Goal: Communication & Community: Answer question/provide support

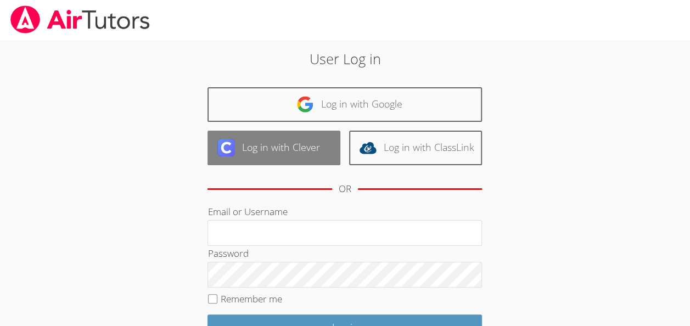
click at [300, 141] on link "Log in with Clever" at bounding box center [274, 148] width 133 height 35
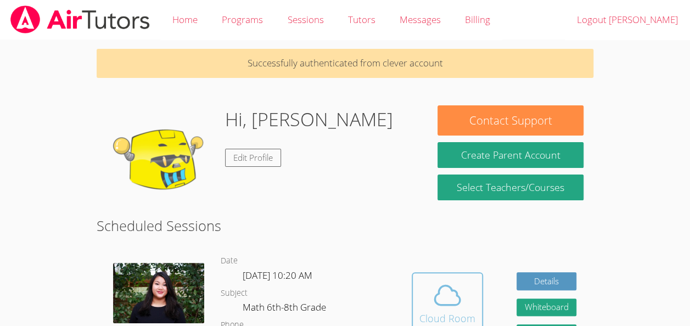
click at [447, 296] on icon at bounding box center [447, 295] width 31 height 31
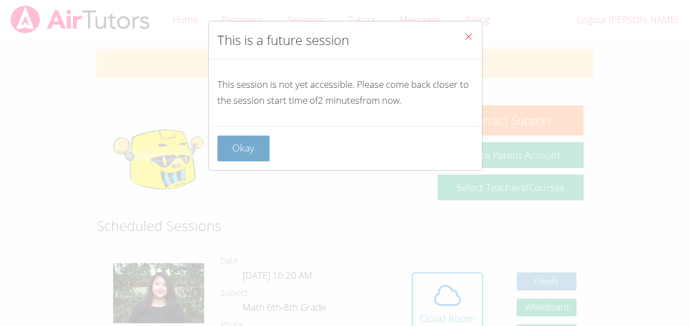
click at [261, 136] on button "Okay" at bounding box center [244, 149] width 53 height 26
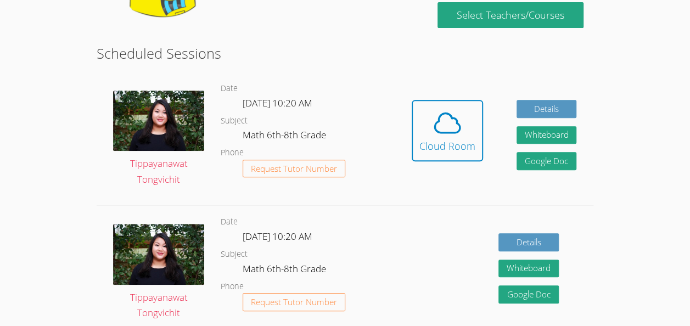
scroll to position [174, 0]
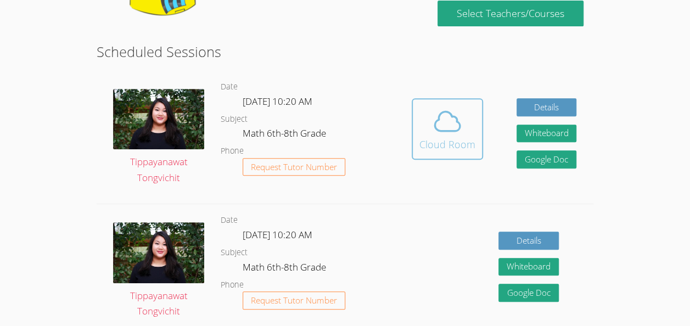
click at [459, 133] on icon at bounding box center [447, 121] width 31 height 31
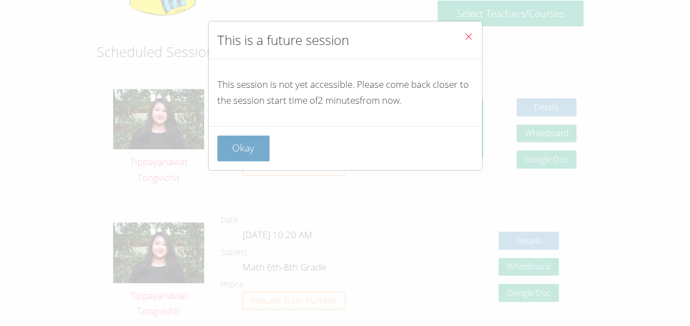
click at [252, 144] on button "Okay" at bounding box center [244, 149] width 53 height 26
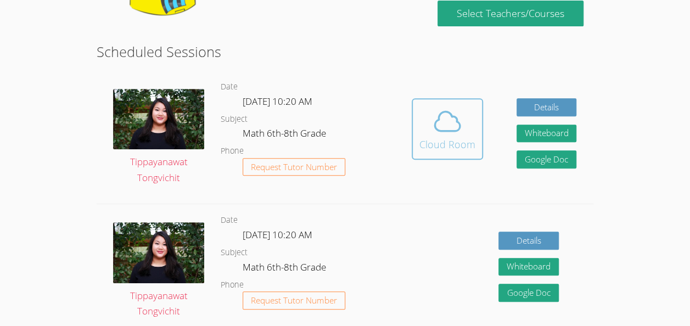
click at [439, 141] on div "Cloud Room" at bounding box center [448, 144] width 56 height 15
click at [433, 141] on div "Cloud Room" at bounding box center [448, 144] width 56 height 15
click at [462, 137] on div "Cloud Room" at bounding box center [448, 144] width 56 height 15
click at [458, 131] on icon at bounding box center [447, 121] width 31 height 31
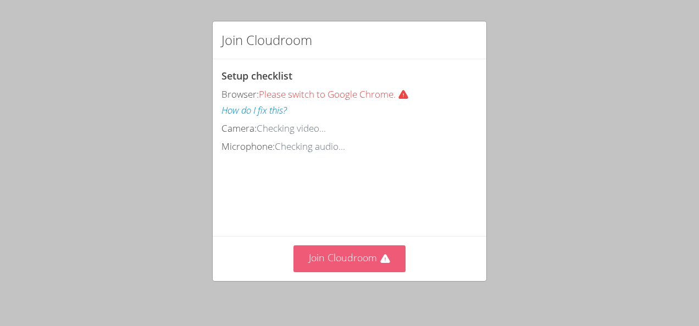
click at [382, 253] on button "Join Cloudroom" at bounding box center [349, 259] width 113 height 27
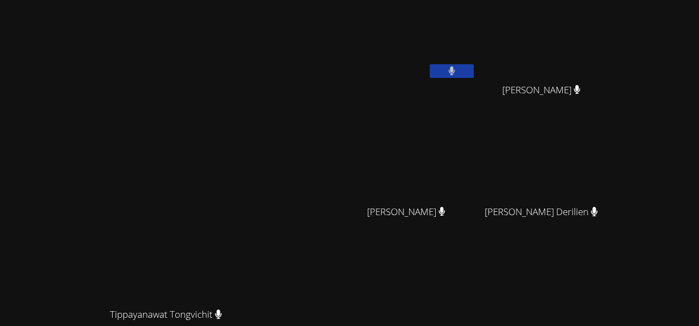
click at [253, 186] on video at bounding box center [170, 209] width 165 height 187
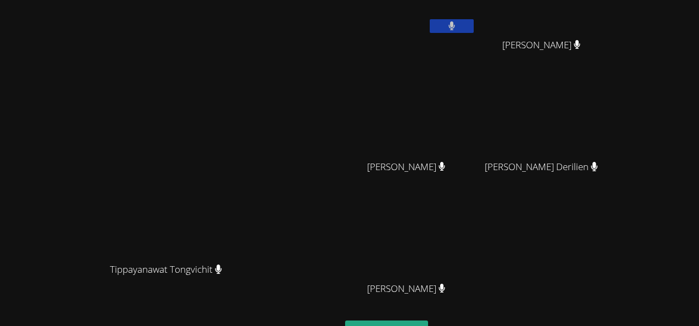
click at [176, 71] on video at bounding box center [170, 164] width 165 height 187
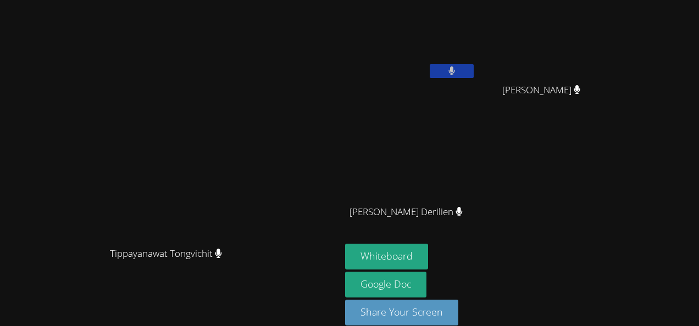
click at [476, 63] on video at bounding box center [410, 41] width 131 height 74
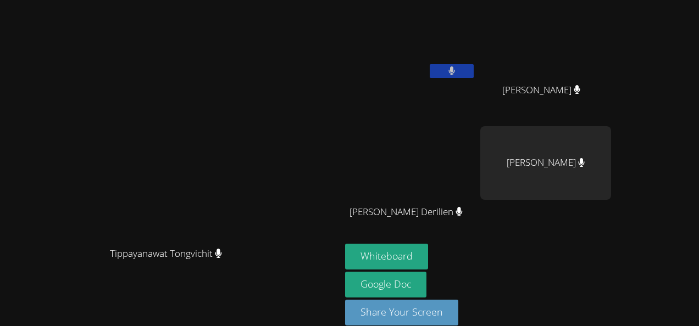
click at [455, 73] on icon at bounding box center [451, 70] width 7 height 9
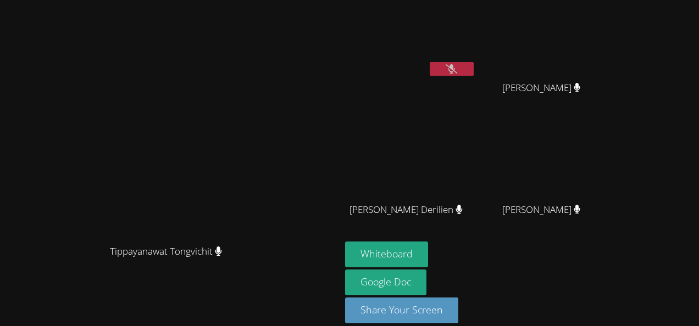
scroll to position [5, 0]
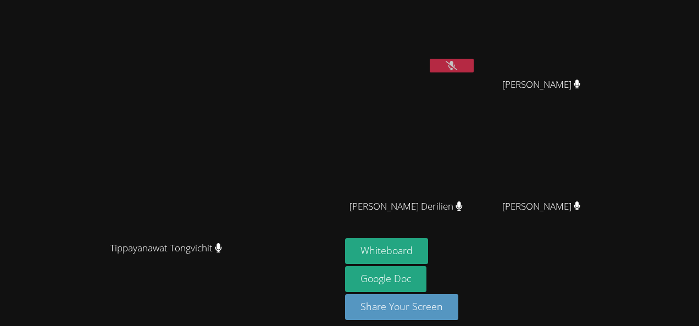
click at [457, 64] on icon at bounding box center [451, 65] width 12 height 9
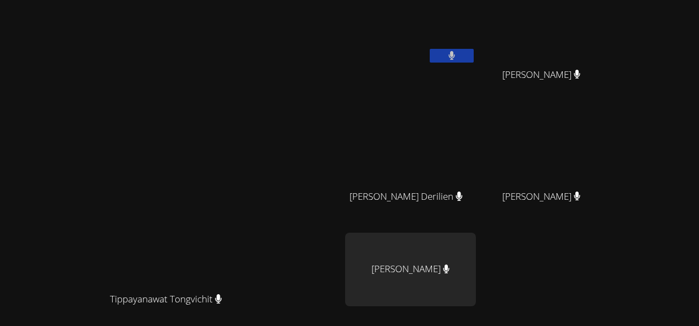
scroll to position [0, 0]
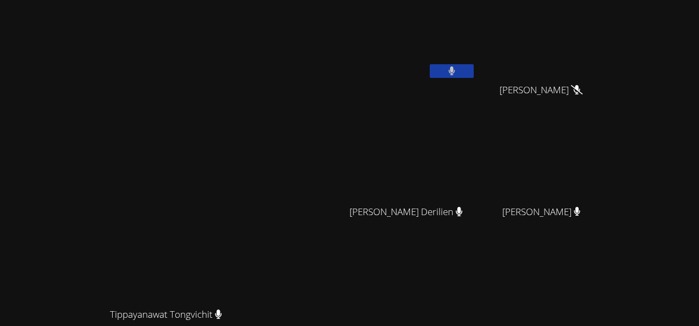
click at [473, 68] on button at bounding box center [452, 71] width 44 height 14
click at [253, 169] on video at bounding box center [170, 209] width 165 height 187
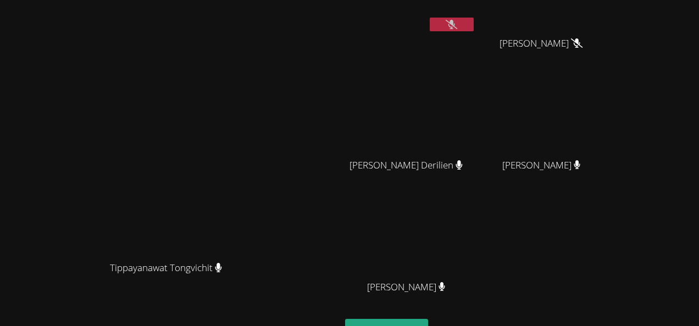
scroll to position [135, 0]
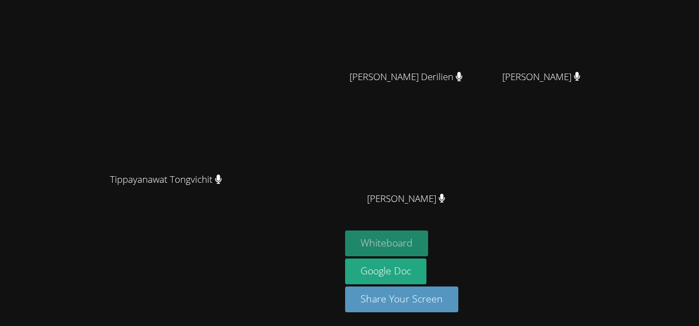
click at [428, 247] on button "Whiteboard" at bounding box center [386, 244] width 83 height 26
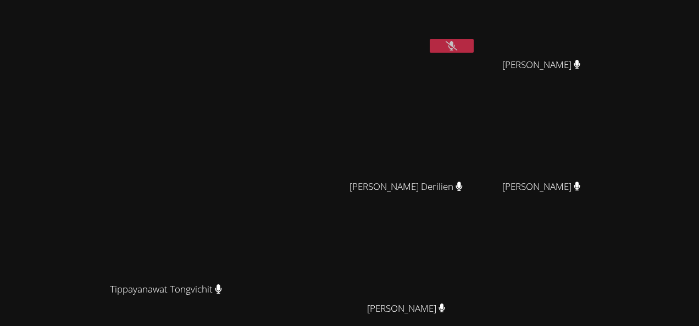
scroll to position [19, 0]
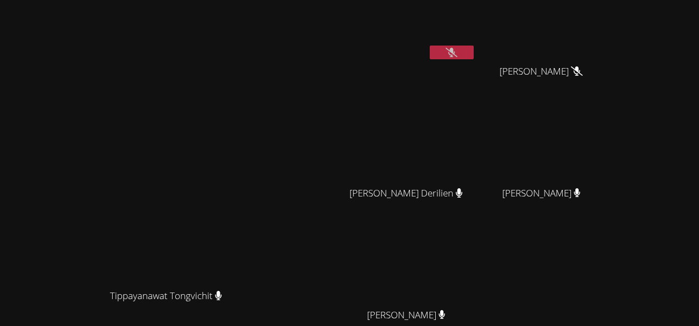
click at [473, 52] on button at bounding box center [452, 53] width 44 height 14
click at [476, 41] on video at bounding box center [410, 23] width 131 height 74
click at [476, 44] on video at bounding box center [410, 23] width 131 height 74
click at [473, 55] on button at bounding box center [452, 53] width 44 height 14
click at [457, 55] on icon at bounding box center [451, 52] width 12 height 9
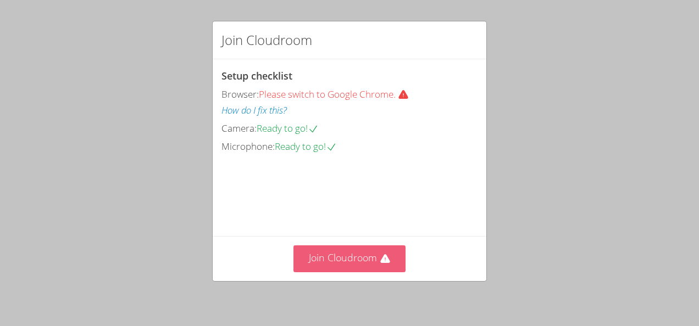
click at [346, 259] on button "Join Cloudroom" at bounding box center [349, 259] width 113 height 27
click at [344, 250] on button "Join Cloudroom" at bounding box center [349, 259] width 113 height 27
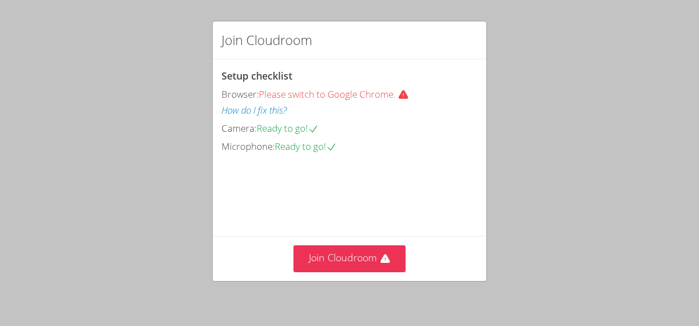
click at [325, 281] on div "Join Cloudroom Setup checklist Browser: Please switch to Google Chrome. How do …" at bounding box center [349, 151] width 275 height 261
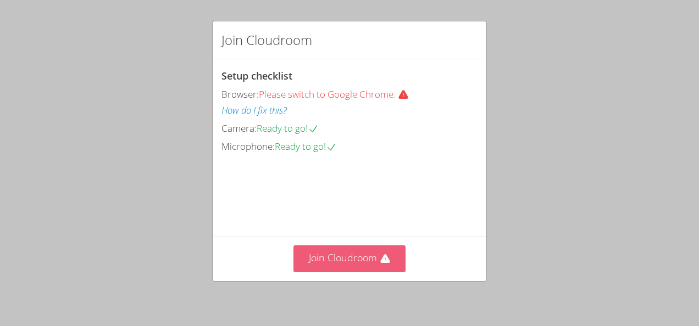
click at [308, 264] on button "Join Cloudroom" at bounding box center [349, 259] width 113 height 27
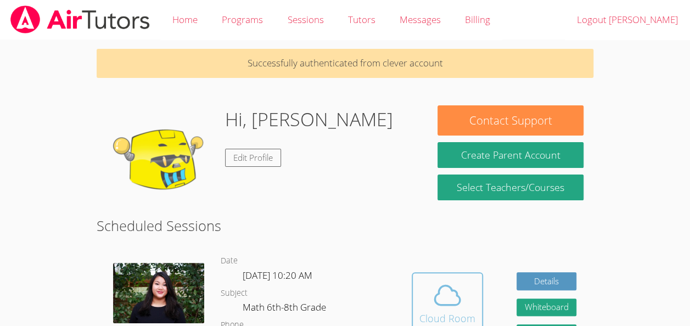
click at [433, 288] on icon at bounding box center [447, 295] width 31 height 31
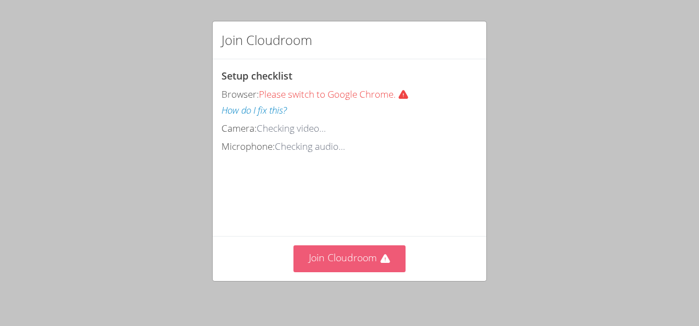
click at [370, 266] on button "Join Cloudroom" at bounding box center [349, 259] width 113 height 27
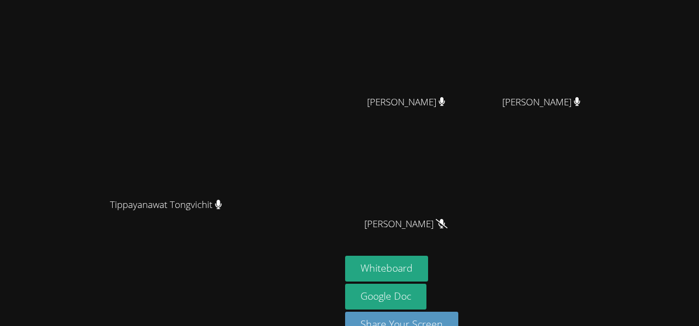
scroll to position [135, 0]
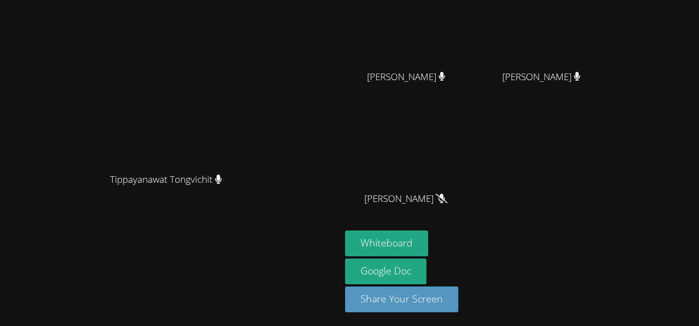
click at [253, 121] on video at bounding box center [170, 74] width 165 height 187
click at [428, 242] on button "Whiteboard" at bounding box center [386, 244] width 83 height 26
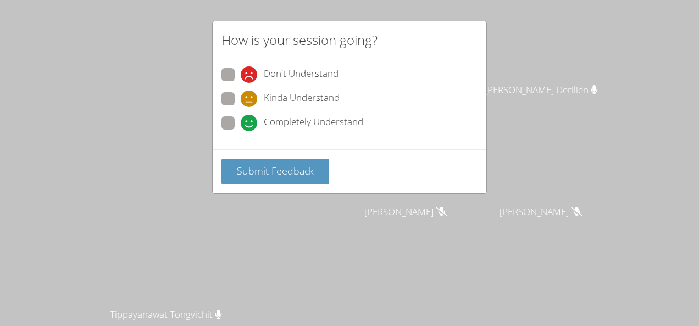
click at [308, 130] on span "Completely Understand" at bounding box center [313, 123] width 99 height 16
click at [250, 126] on input "Completely Understand" at bounding box center [245, 120] width 9 height 9
radio input "true"
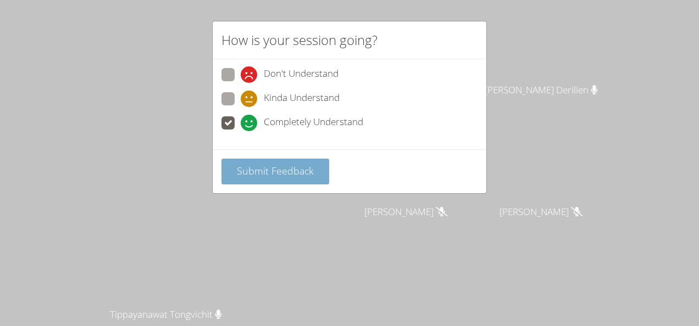
click at [286, 169] on span "Submit Feedback" at bounding box center [275, 170] width 77 height 13
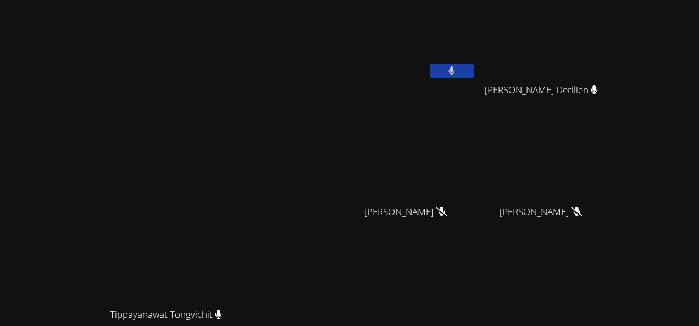
click at [473, 76] on button at bounding box center [452, 71] width 44 height 14
